Goal: Information Seeking & Learning: Check status

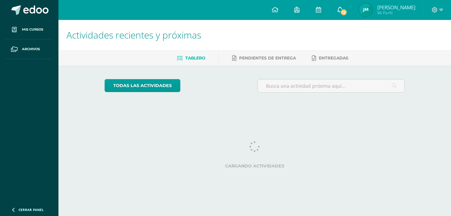
click at [351, 15] on link "13" at bounding box center [340, 10] width 21 height 20
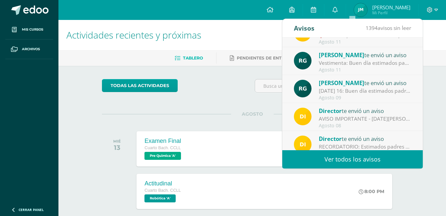
click at [363, 70] on div "Agosto 11" at bounding box center [365, 70] width 92 height 6
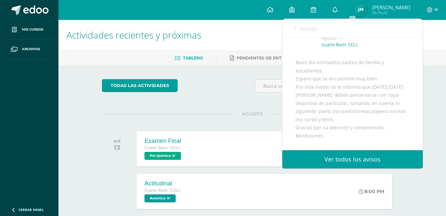
scroll to position [39, 0]
click at [227, 89] on div "todas las Actividades" at bounding box center [252, 88] width 306 height 19
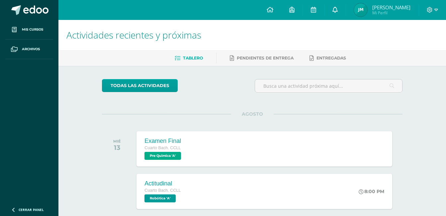
click at [346, 4] on link "0" at bounding box center [335, 10] width 21 height 20
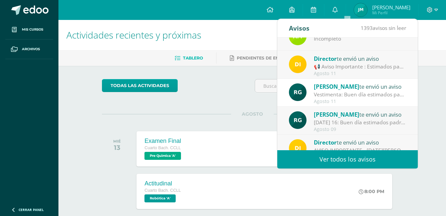
scroll to position [0, 0]
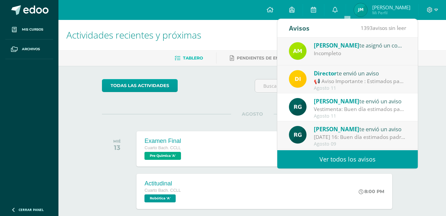
click at [200, 110] on div "todas las Actividades No tienes actividades Échale un vistazo a los demás perío…" at bounding box center [252, 156] width 327 height 181
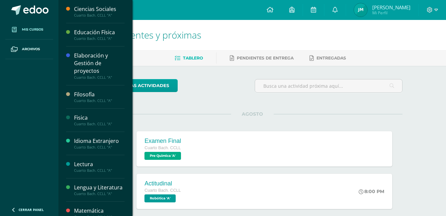
click at [16, 28] on icon at bounding box center [14, 29] width 5 height 5
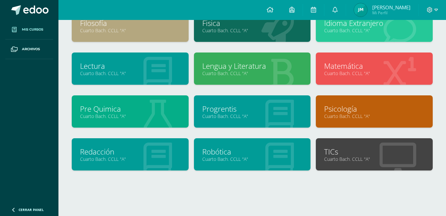
scroll to position [103, 0]
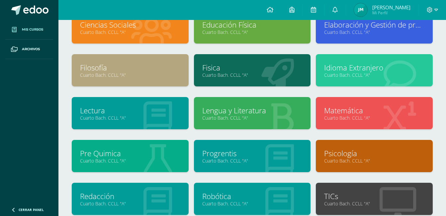
click at [228, 133] on div "Lengua y Literatura Cuarto [PERSON_NAME]. CCLL "A"" at bounding box center [252, 118] width 122 height 43
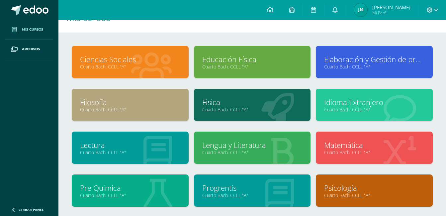
scroll to position [7, 0]
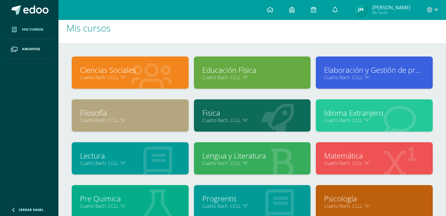
click at [143, 61] on icon at bounding box center [151, 77] width 41 height 33
click at [142, 67] on link "Ciencias Sociales" at bounding box center [130, 70] width 100 height 10
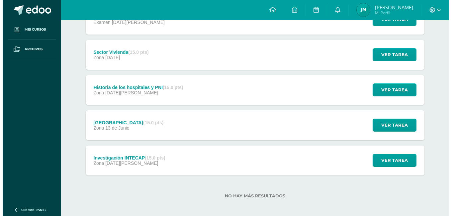
scroll to position [145, 0]
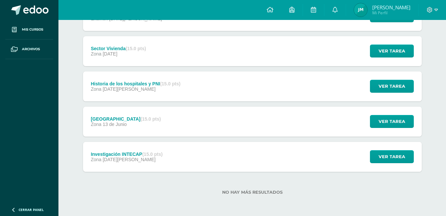
click at [212, 164] on div "Investigación INTECAP (15.0 pts) Zona 09 de Junio Ver tarea Investigación INTEC…" at bounding box center [252, 157] width 339 height 30
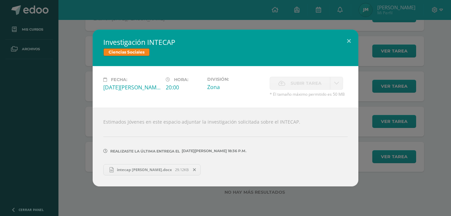
click at [422, 117] on div "Investigación INTECAP Ciencias Sociales Fecha: Lunes 09 de Junio Hora: 20:00 Di…" at bounding box center [226, 108] width 446 height 156
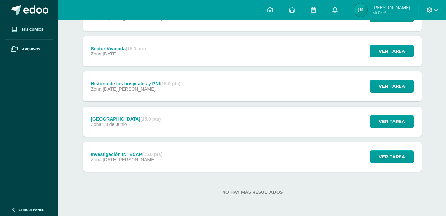
click at [221, 125] on div "Universidades de Guatemala (15.0 pts) Zona 13 de Junio Ver tarea Universidades …" at bounding box center [252, 122] width 339 height 30
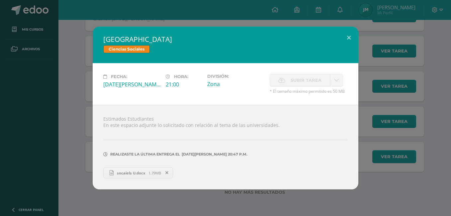
click at [409, 123] on div "Universidades de Guatemala Ciencias Sociales Fecha: Viernes 13 de Junio Hora: 2…" at bounding box center [226, 108] width 446 height 163
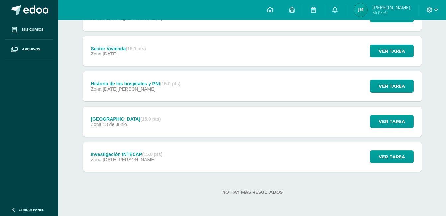
click at [211, 97] on div "Historia de los hospitales y PNI (15.0 pts) Zona 14 de Julio Ver tarea Historia…" at bounding box center [252, 86] width 339 height 30
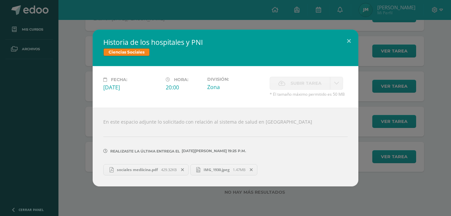
click at [446, 87] on div "Historia de los hospitales y PNI Ciencias Sociales Fecha: Lunes 14 de Julio Hor…" at bounding box center [226, 108] width 446 height 156
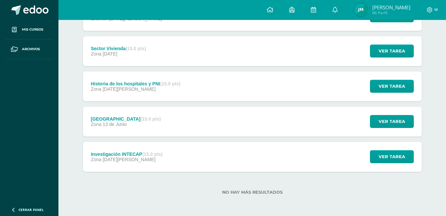
click at [213, 47] on div "Sector Vivienda (15.0 pts) Zona 26 de Julio Ver tarea Sector Vivienda Ciencias …" at bounding box center [252, 51] width 339 height 30
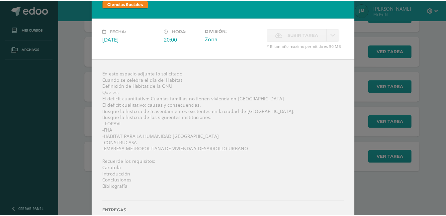
scroll to position [0, 0]
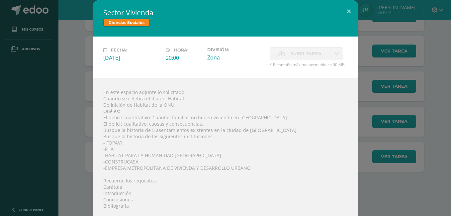
click at [415, 94] on div "Sector Vivienda Ciencias Sociales Fecha: Sábado 26 de Julio Hora: 20:00 Divisió…" at bounding box center [226, 129] width 446 height 259
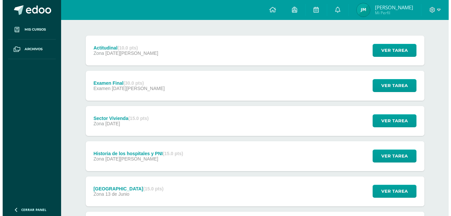
scroll to position [74, 0]
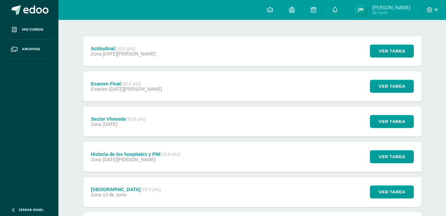
click at [238, 118] on div "Sector Vivienda (15.0 pts) Zona 26 de Julio Ver tarea Sector Vivienda Ciencias …" at bounding box center [252, 122] width 339 height 30
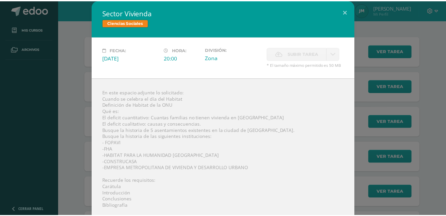
scroll to position [1, 0]
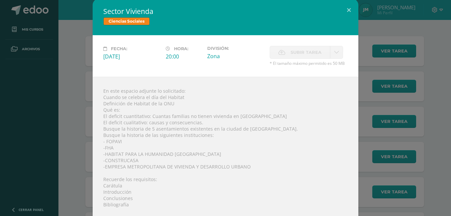
click at [389, 100] on div "Sector Vivienda Ciencias Sociales Fecha: Sábado 26 de Julio Hora: 20:00 Divisió…" at bounding box center [226, 128] width 446 height 259
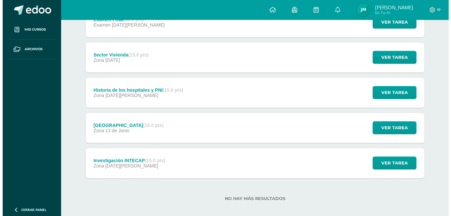
scroll to position [145, 0]
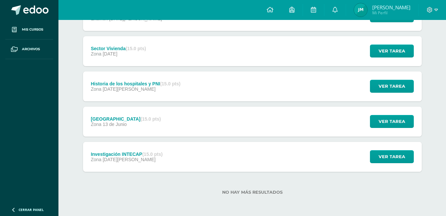
click at [205, 133] on div "Universidades de Guatemala (15.0 pts) Zona 13 de Junio Ver tarea Universidades …" at bounding box center [252, 122] width 339 height 30
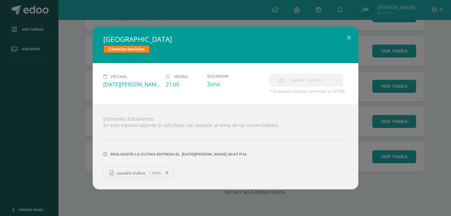
click at [434, 155] on div "Universidades de Guatemala Ciencias Sociales Fecha: Viernes 13 de Junio Hora: 2…" at bounding box center [226, 108] width 446 height 163
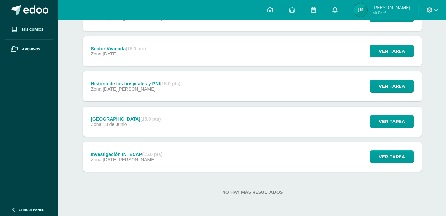
click at [188, 157] on div "Investigación INTECAP (15.0 pts) Zona 09 de Junio Ver tarea Investigación INTEC…" at bounding box center [252, 157] width 339 height 30
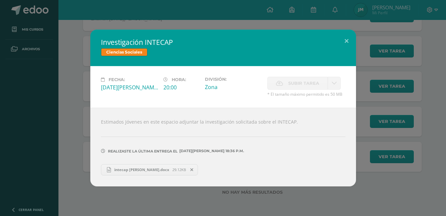
click at [188, 157] on div "Realizaste la última entrega el 09 DE Junio A LAS 18:36 p.m. intecap mayorga.do…" at bounding box center [223, 152] width 245 height 45
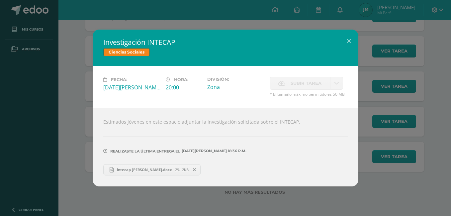
click at [25, 139] on div "Investigación INTECAP Ciencias Sociales Fecha: Lunes 09 de Junio Hora: 20:00 Di…" at bounding box center [226, 108] width 446 height 156
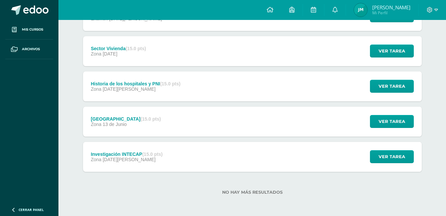
click at [128, 112] on div "Universidades de Guatemala (15.0 pts) Zona 13 de Junio" at bounding box center [126, 122] width 86 height 30
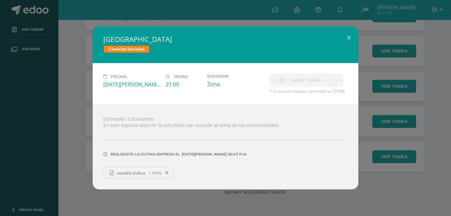
click at [54, 111] on div "Universidades de Guatemala Ciencias Sociales Fecha: Viernes 13 de Junio Hora: 2…" at bounding box center [226, 108] width 446 height 163
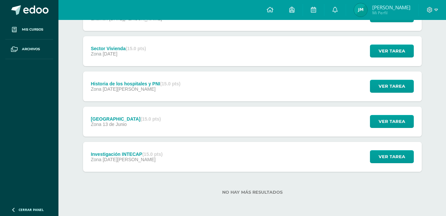
click at [136, 81] on div "Historia de los hospitales y PNI (15.0 pts)" at bounding box center [136, 83] width 90 height 5
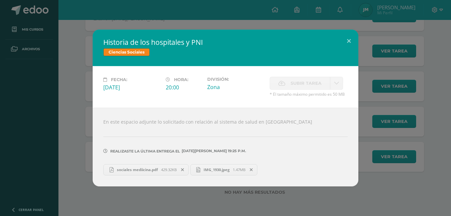
click at [61, 81] on div "Historia de los hospitales y PNI Ciencias Sociales Fecha: Lunes 14 de Julio Hor…" at bounding box center [226, 108] width 446 height 156
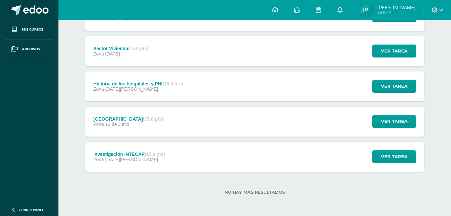
click at [126, 50] on div "Sector Vivienda (15.0 pts)" at bounding box center [120, 48] width 55 height 5
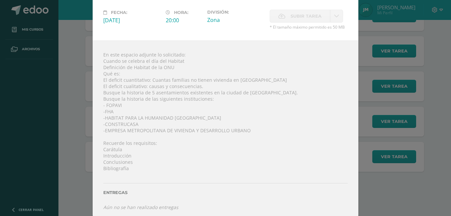
scroll to position [39, 0]
click at [384, 85] on div "Sector Vivienda Ciencias Sociales Fecha: Sábado 26 de Julio Hora: 20:00 Divisió…" at bounding box center [226, 90] width 446 height 259
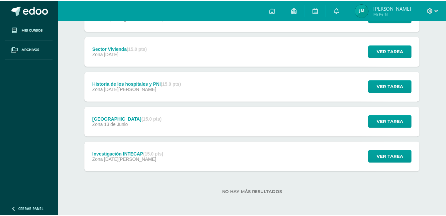
scroll to position [0, 0]
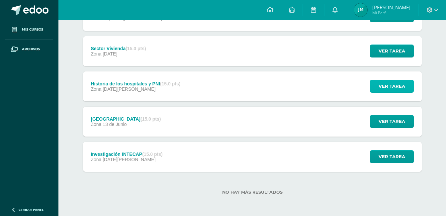
drag, startPoint x: 384, startPoint y: 85, endPoint x: 401, endPoint y: 59, distance: 30.8
click at [401, 57] on div "Actitudinal (10.0 pts) Zona 07 de Agosto Ver tarea Actitudinal Ciencias Sociale…" at bounding box center [252, 69] width 339 height 206
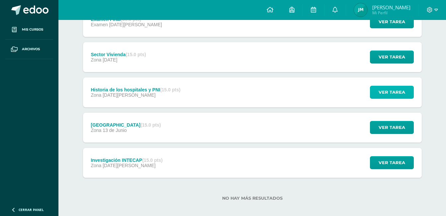
scroll to position [61, 0]
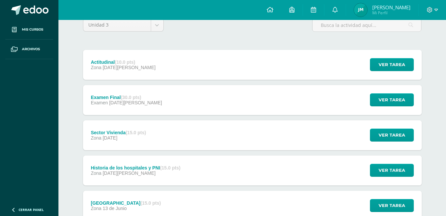
click at [235, 77] on div "Actitudinal (10.0 pts) Zona 07 de Agosto Ver tarea Actitudinal Ciencias Sociale…" at bounding box center [252, 65] width 339 height 30
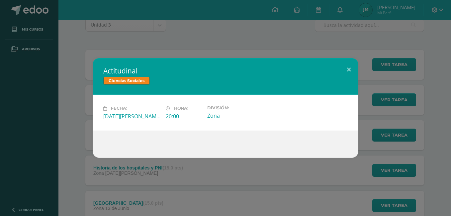
click at [248, 47] on div "Actitudinal Ciencias Sociales Fecha: Jueves 07 de Agosto Hora: 20:00 División: …" at bounding box center [225, 108] width 451 height 216
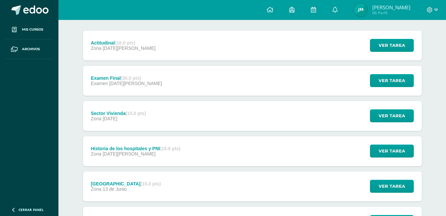
scroll to position [85, 0]
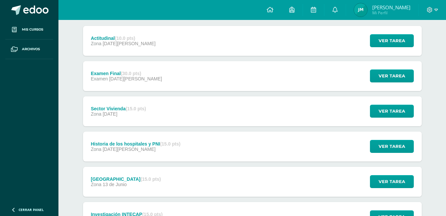
click at [267, 0] on div "Configuración Cerrar sesión José Adrian Mi Perfil Avisos 1393 avisos sin leer A…" at bounding box center [252, 10] width 388 height 20
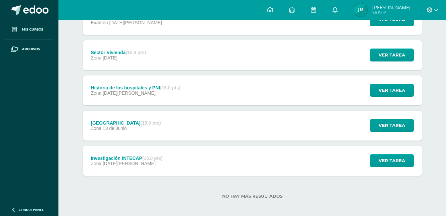
scroll to position [141, 0]
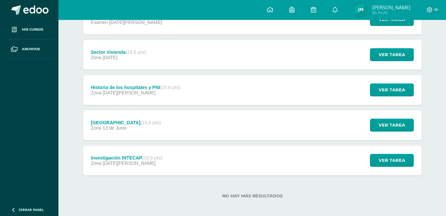
click at [124, 91] on span "14 de Julio" at bounding box center [129, 92] width 53 height 5
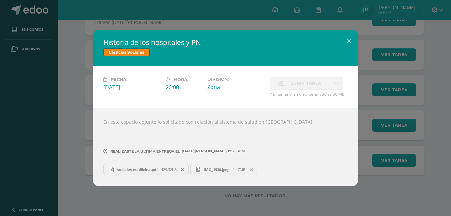
click at [91, 80] on div "Historia de los hospitales y PNI Ciencias Sociales Fecha: Lunes 14 de Julio Hor…" at bounding box center [226, 108] width 446 height 156
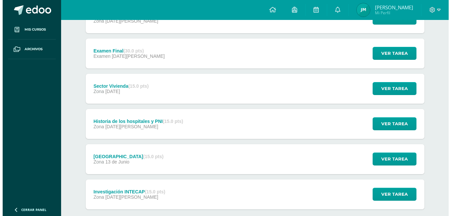
scroll to position [104, 0]
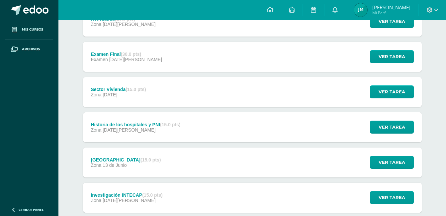
click at [182, 79] on div "Sector Vivienda (15.0 pts) Zona 26 de Julio Ver tarea Sector Vivienda Ciencias …" at bounding box center [252, 92] width 339 height 30
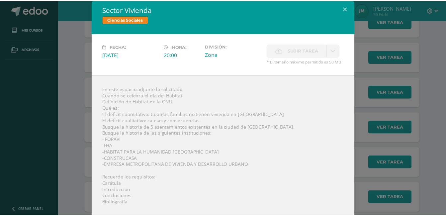
scroll to position [3, 0]
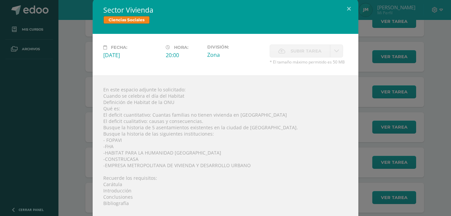
click at [74, 124] on div "Sector Vivienda Ciencias Sociales Fecha: Sábado 26 de Julio Hora: 20:00 Divisió…" at bounding box center [226, 126] width 446 height 259
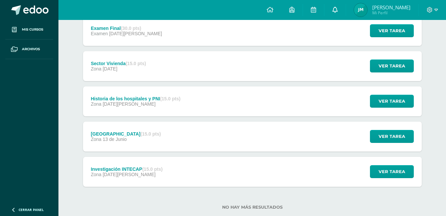
scroll to position [129, 0]
